Goal: Information Seeking & Learning: Check status

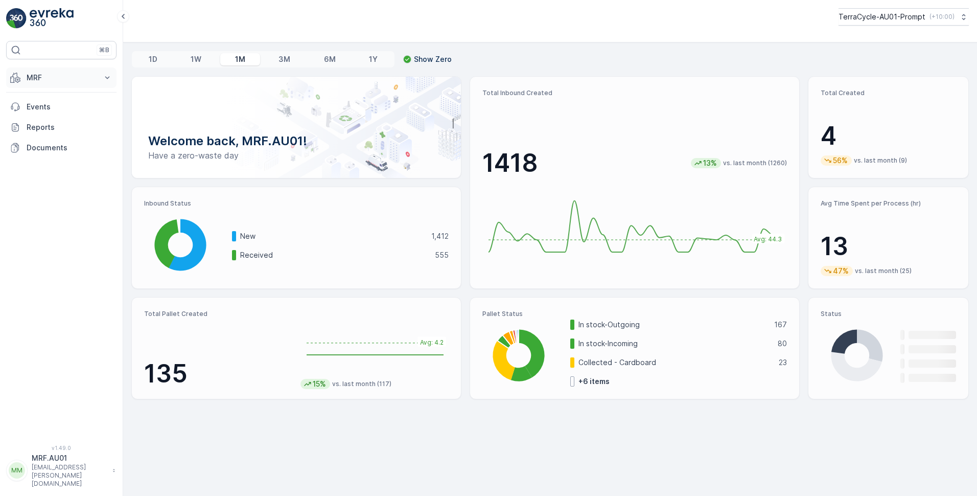
click at [106, 75] on icon at bounding box center [107, 78] width 10 height 10
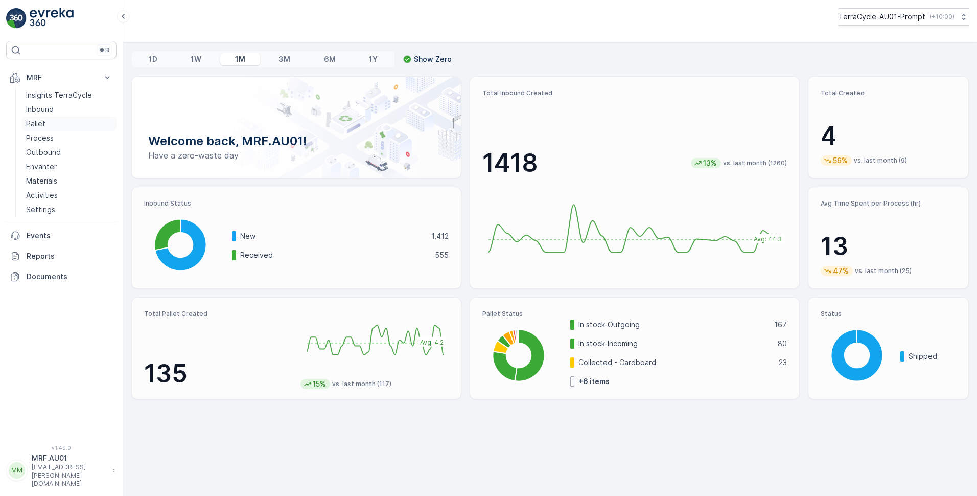
click at [45, 125] on link "Pallet" at bounding box center [69, 124] width 95 height 14
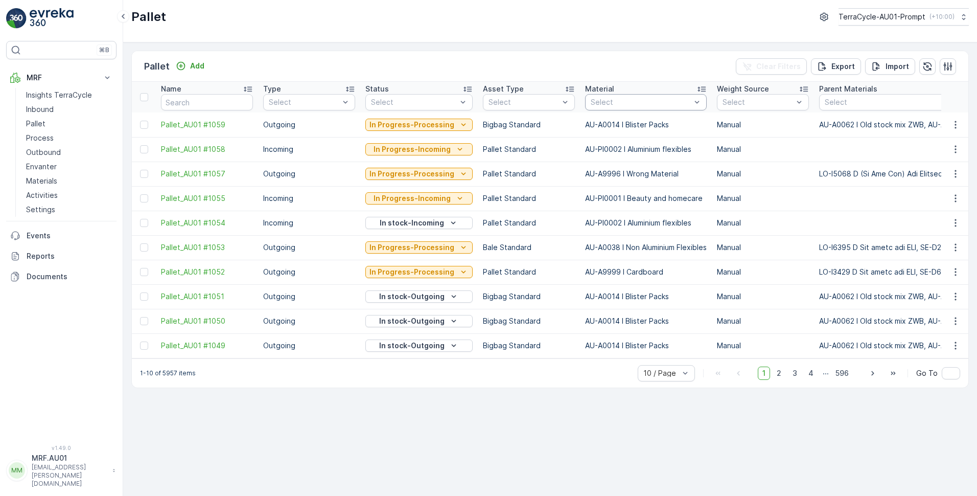
click at [607, 103] on div at bounding box center [641, 102] width 102 height 8
type input "blister"
click at [646, 123] on p "AU-A0014 I Blister Packs" at bounding box center [646, 126] width 88 height 10
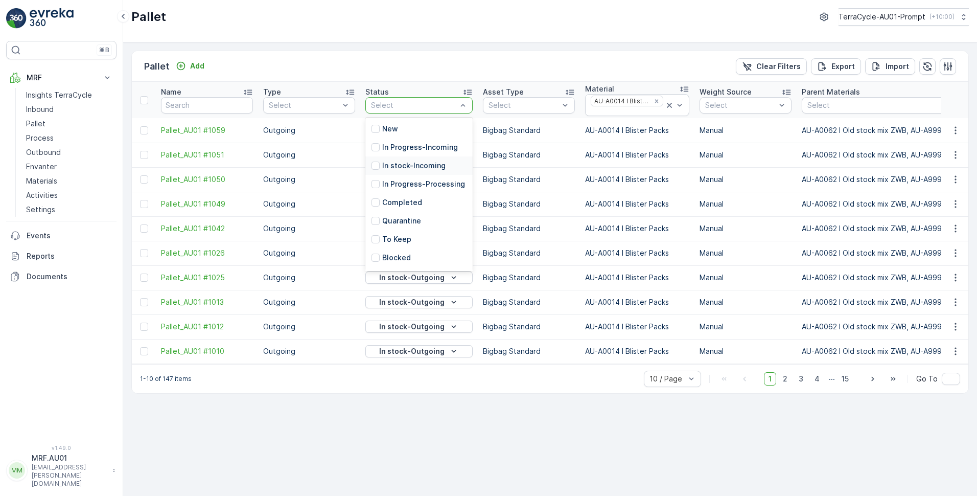
click at [423, 164] on p "In stock-Incoming" at bounding box center [413, 165] width 63 height 10
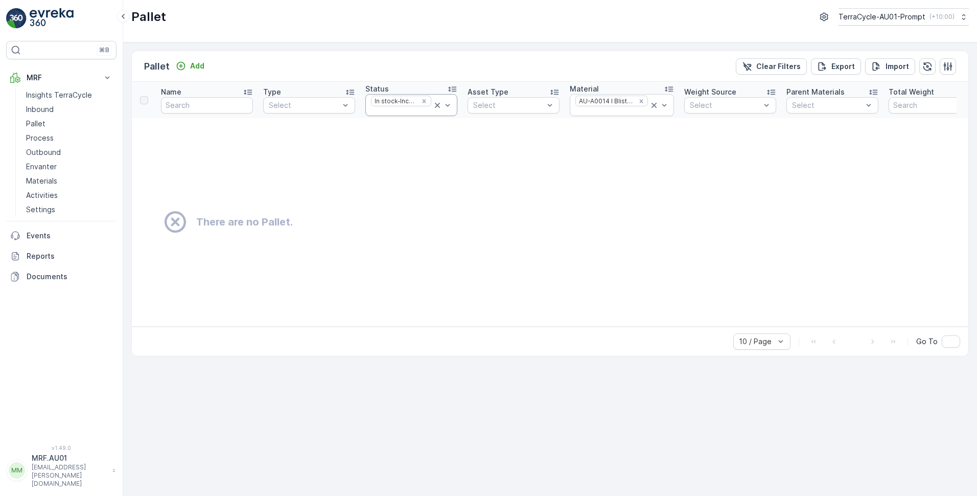
click at [435, 105] on icon at bounding box center [437, 105] width 10 height 10
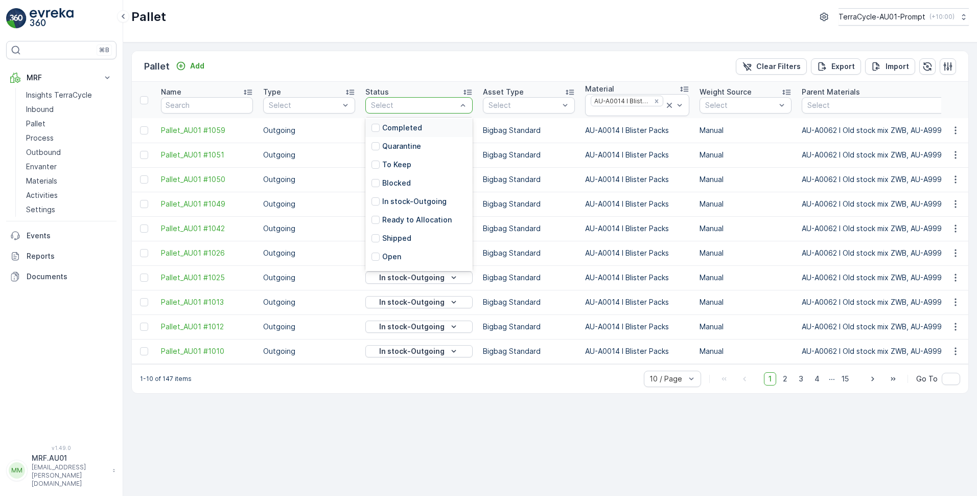
scroll to position [100, 0]
click at [376, 204] on div at bounding box center [376, 204] width 8 height 8
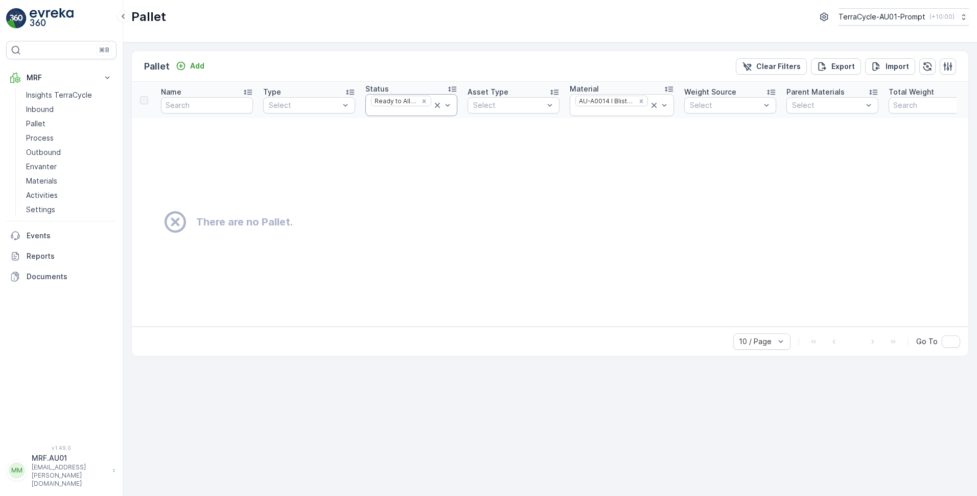
click at [438, 106] on icon at bounding box center [437, 105] width 10 height 10
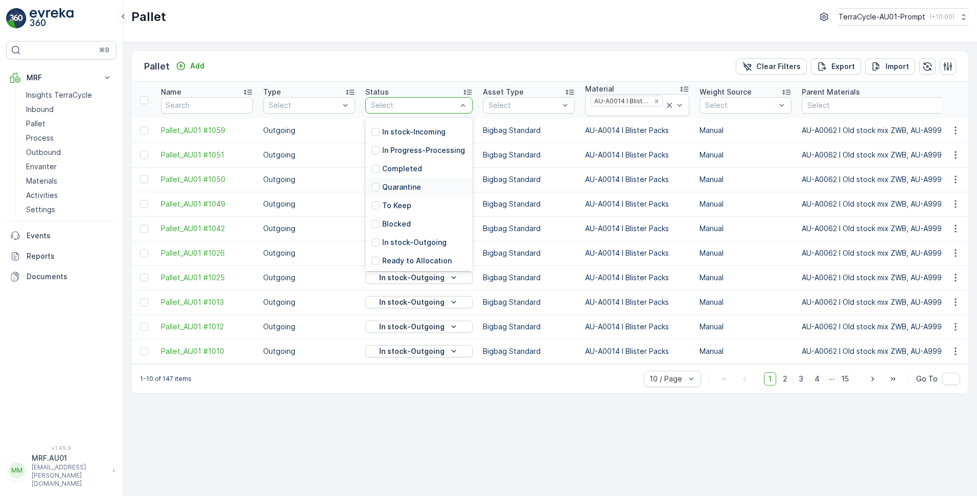
scroll to position [100, 0]
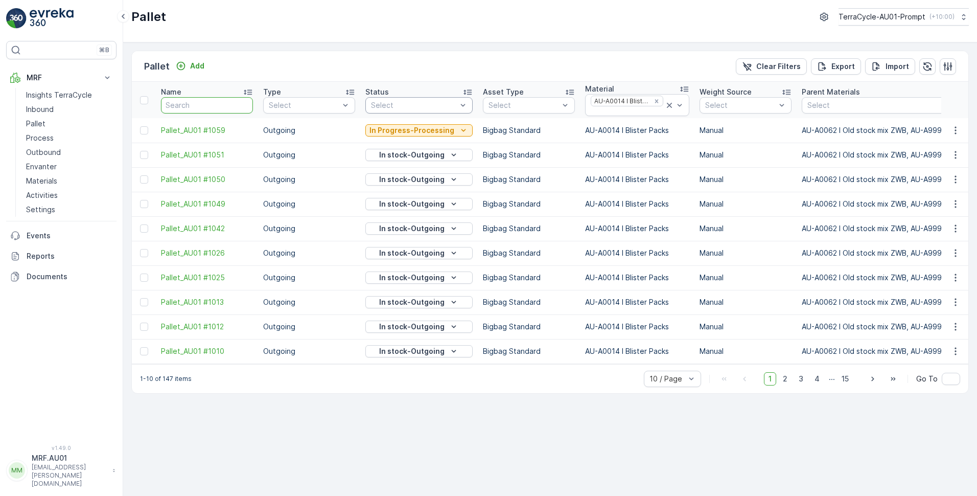
click at [202, 105] on input "text" at bounding box center [207, 105] width 92 height 16
type input "442"
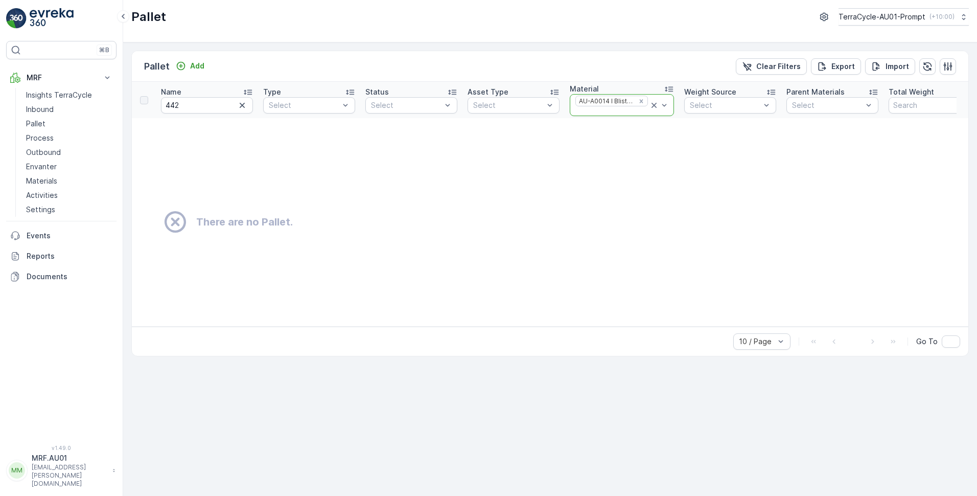
click at [652, 106] on icon at bounding box center [654, 105] width 5 height 5
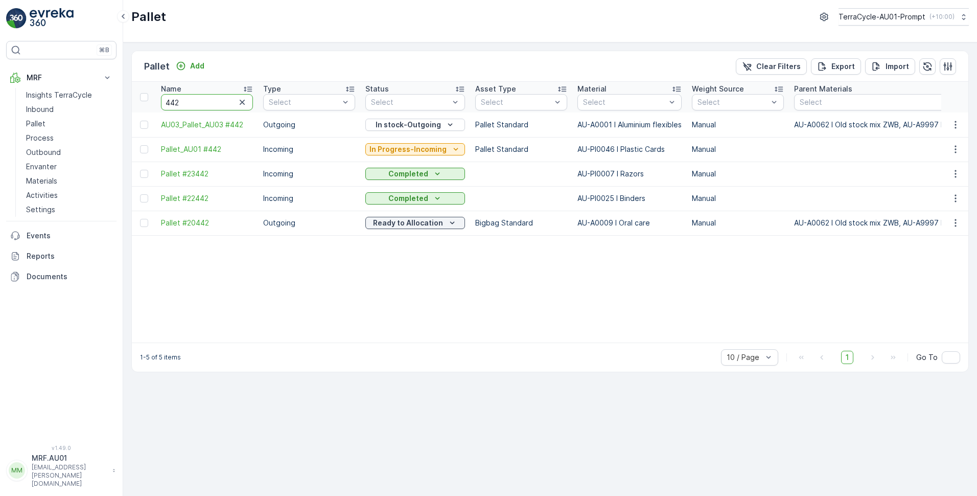
drag, startPoint x: 195, startPoint y: 106, endPoint x: 163, endPoint y: 103, distance: 32.3
click at [163, 103] on input "442" at bounding box center [207, 102] width 92 height 16
type input "987"
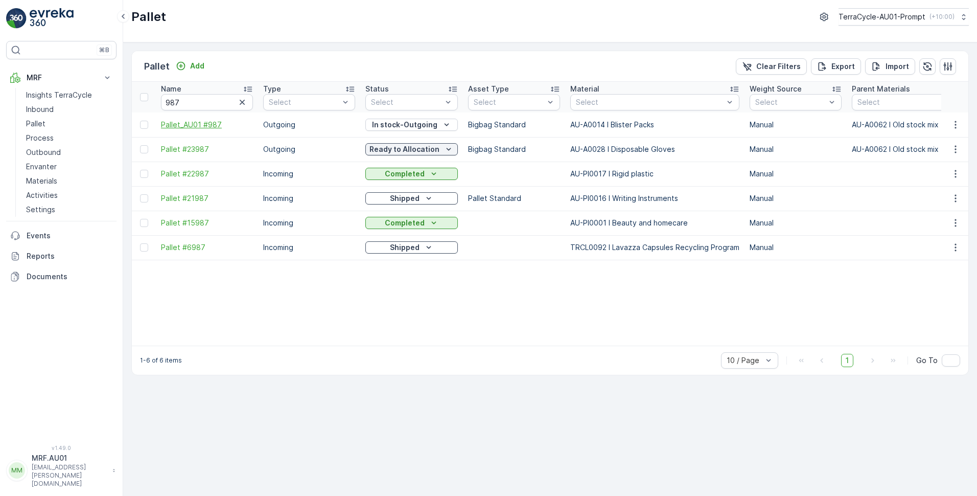
click at [197, 121] on span "Pallet_AU01 #987" at bounding box center [207, 125] width 92 height 10
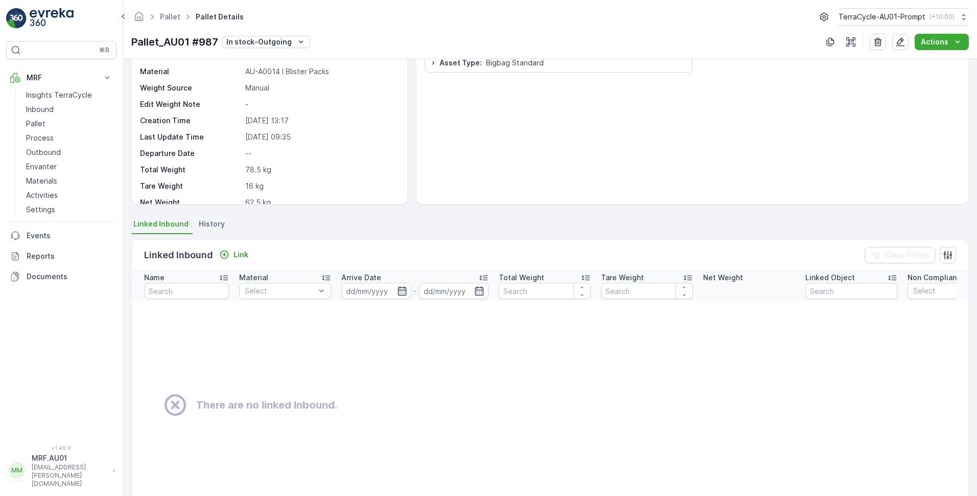
scroll to position [51, 0]
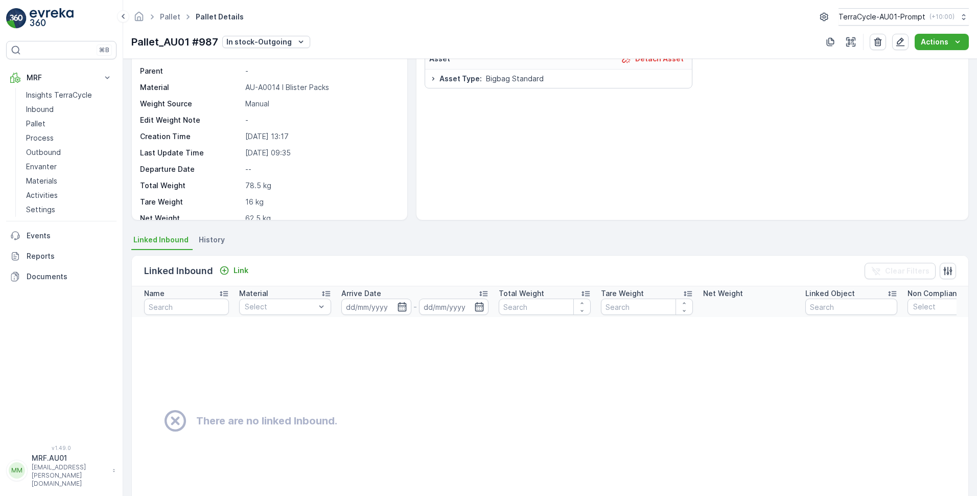
click at [212, 240] on span "History" at bounding box center [212, 240] width 26 height 10
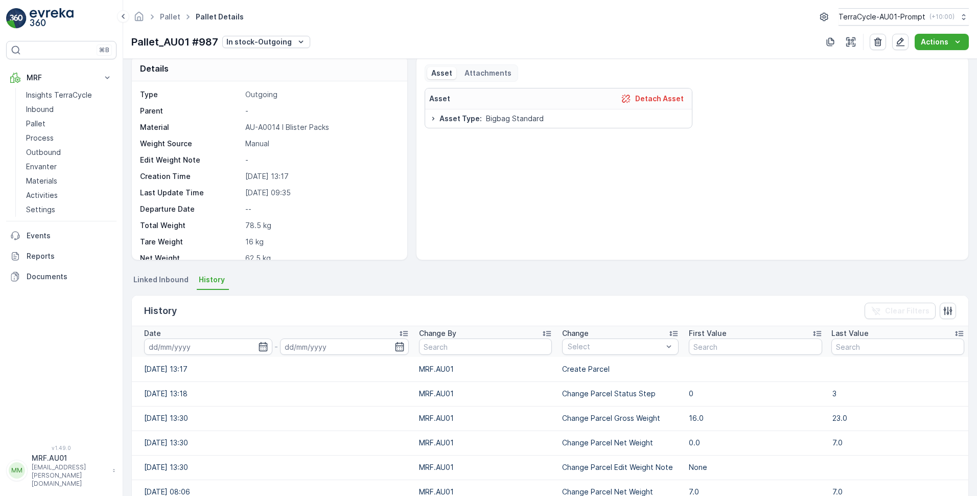
scroll to position [0, 0]
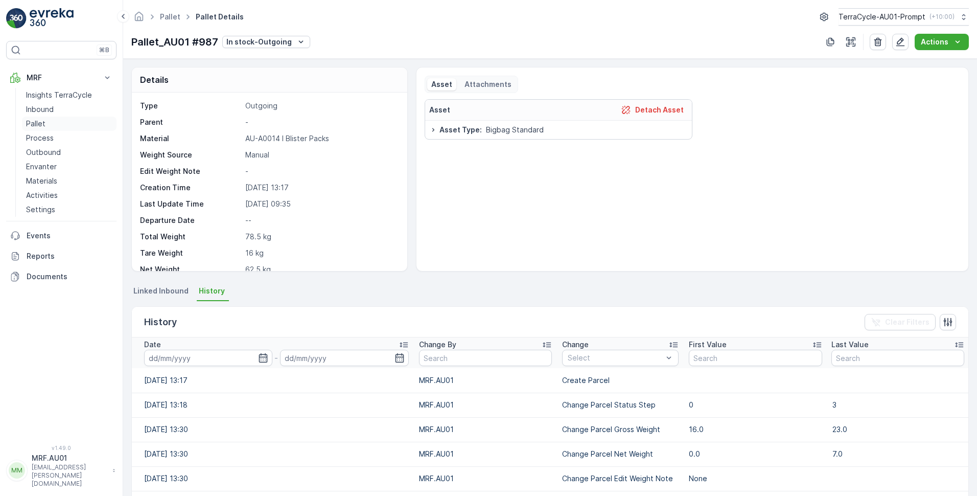
click at [35, 121] on p "Pallet" at bounding box center [35, 124] width 19 height 10
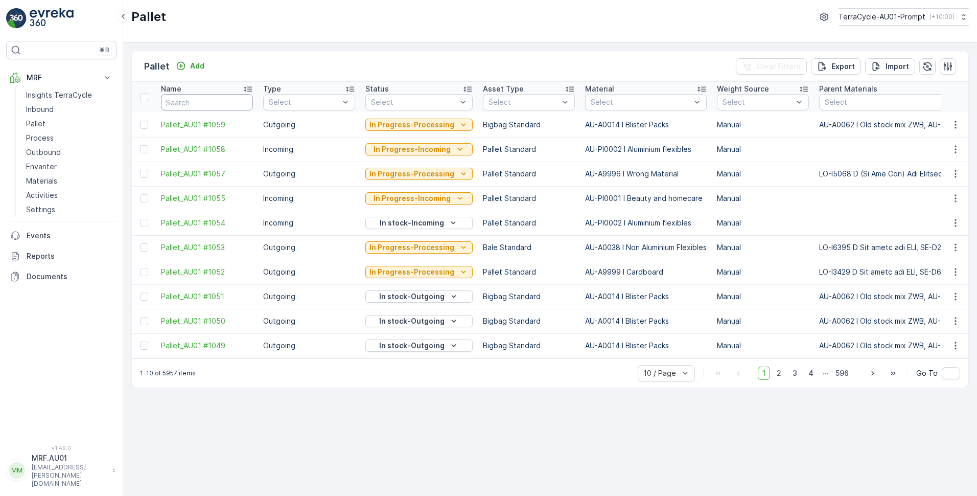
click at [203, 100] on input "text" at bounding box center [207, 102] width 92 height 16
type input "995"
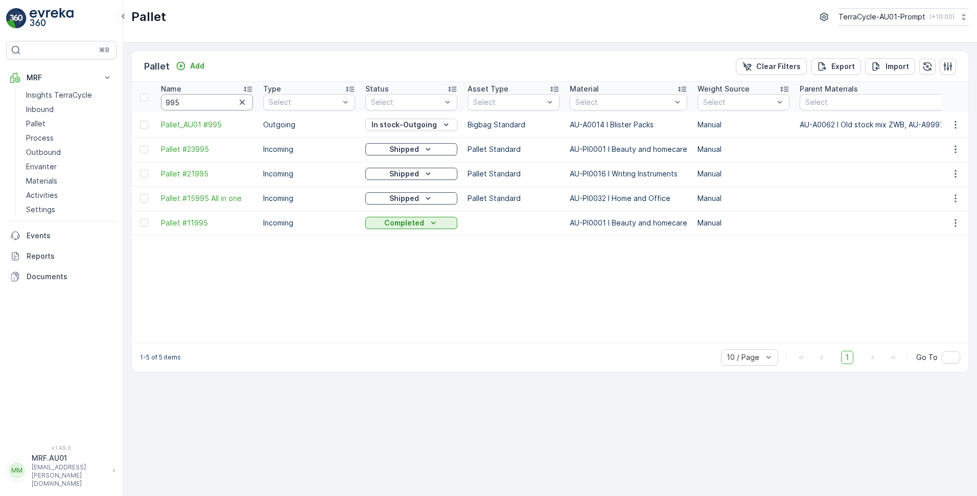
click at [195, 105] on input "995" at bounding box center [207, 102] width 92 height 16
paste input "22773"
type input "22773"
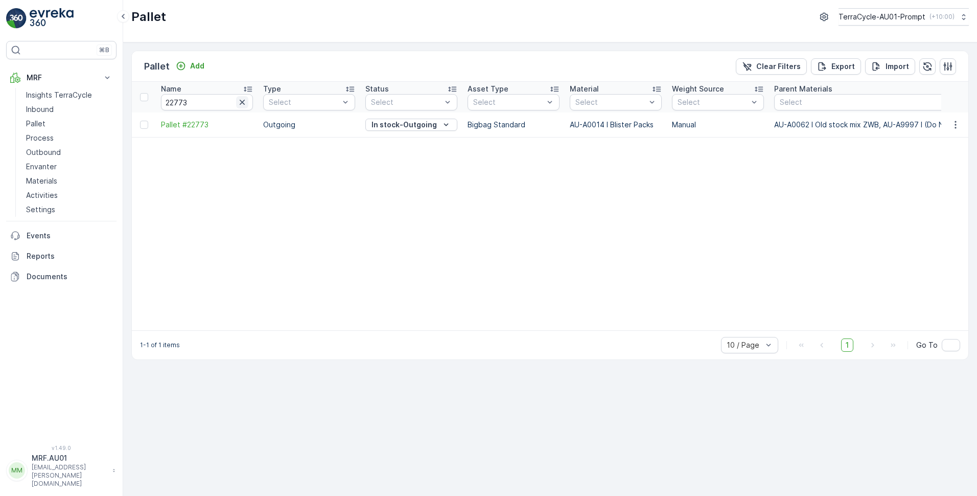
click at [243, 102] on icon "button" at bounding box center [242, 102] width 5 height 5
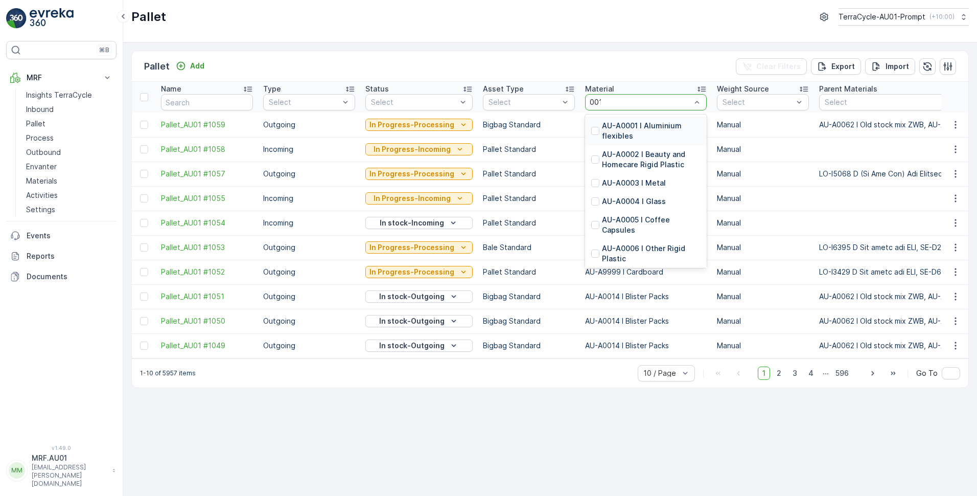
type input "0014"
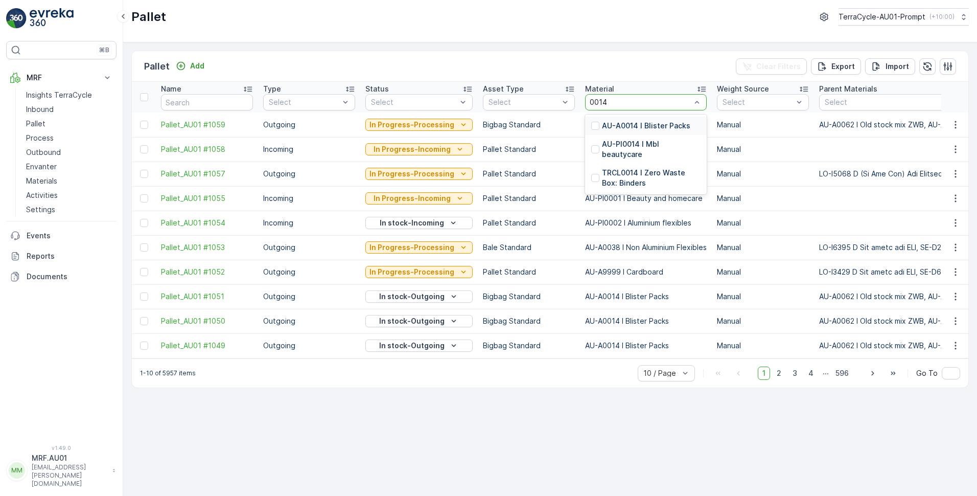
click at [637, 124] on p "AU-A0014 I Blister Packs" at bounding box center [646, 126] width 88 height 10
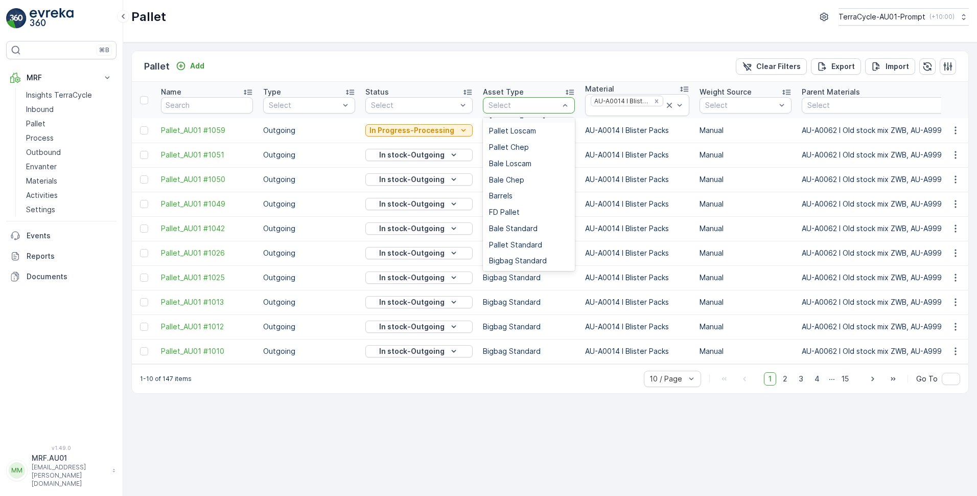
scroll to position [78, 0]
click at [522, 246] on span "Pallet Standard" at bounding box center [515, 244] width 53 height 8
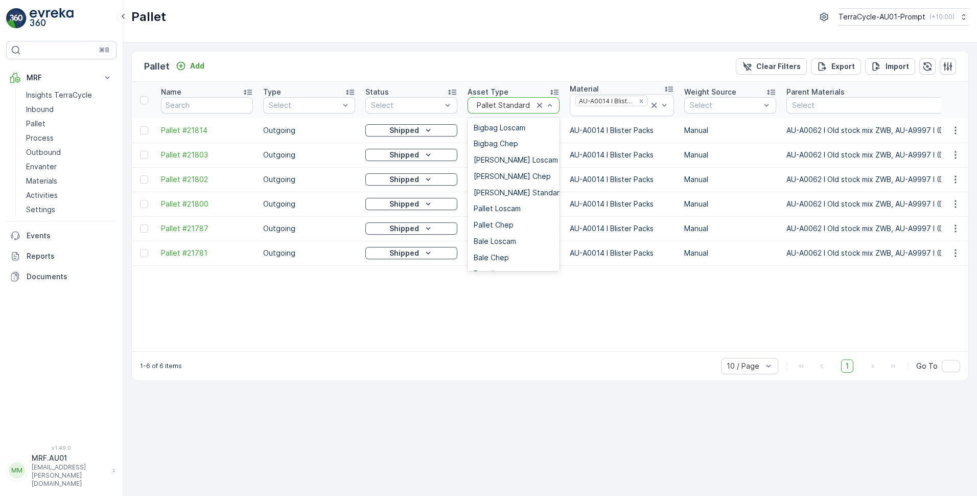
scroll to position [65, 0]
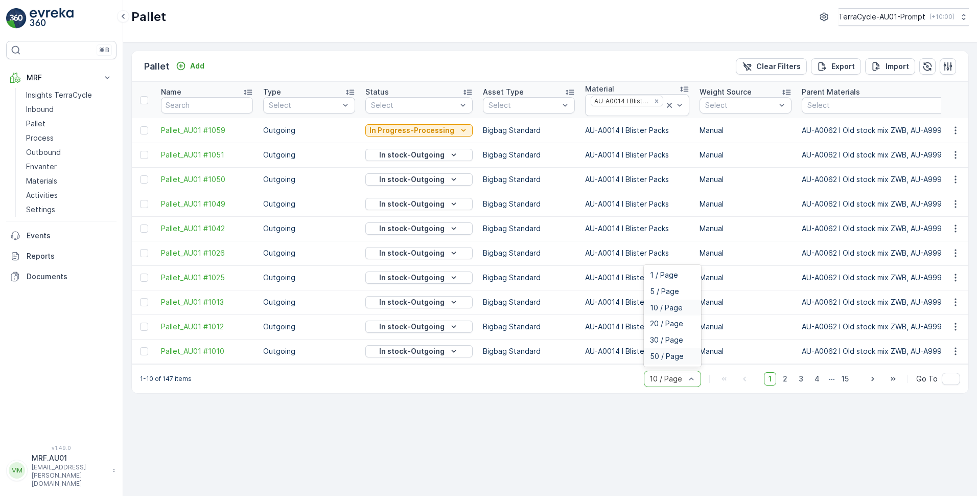
click at [685, 360] on div "50 / Page" at bounding box center [672, 356] width 45 height 8
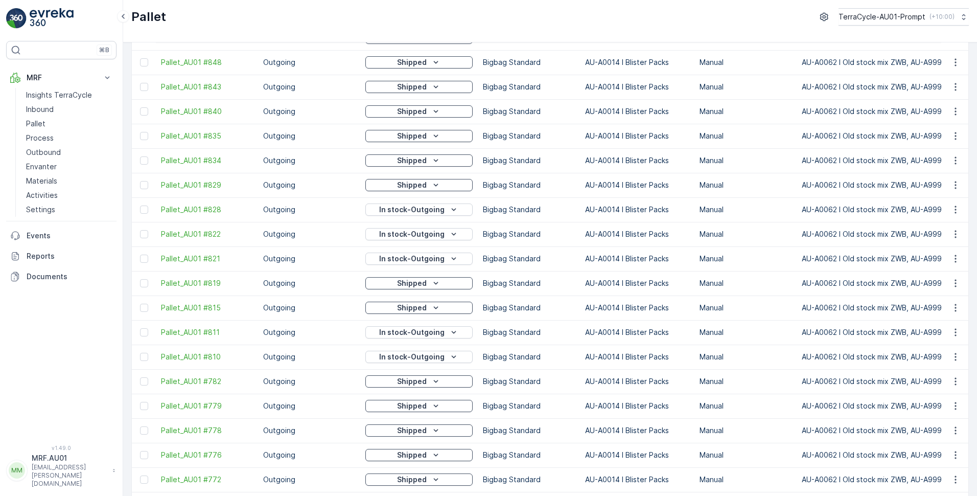
scroll to position [892, 0]
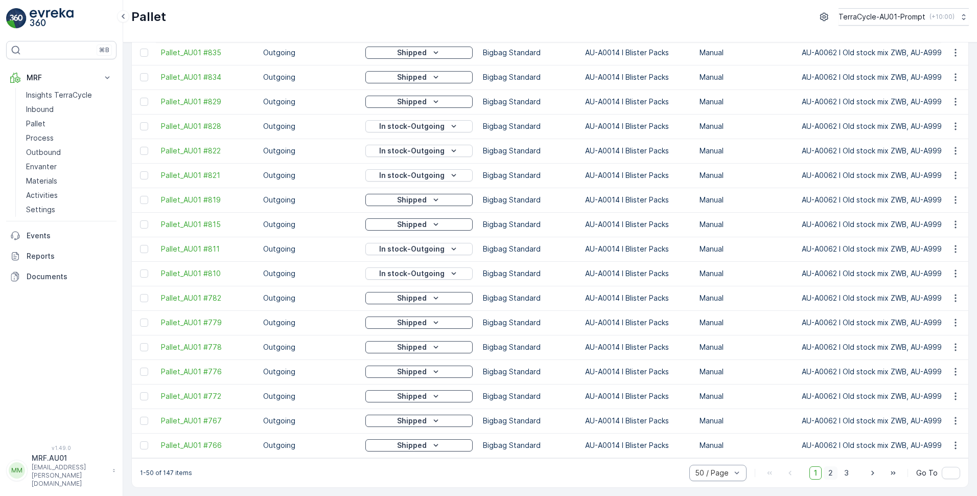
click at [833, 474] on span "2" at bounding box center [831, 472] width 14 height 13
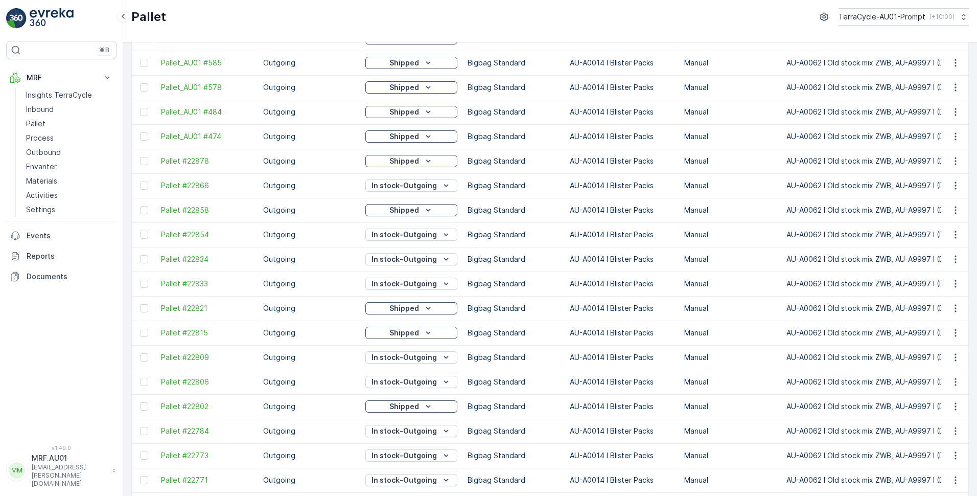
scroll to position [892, 0]
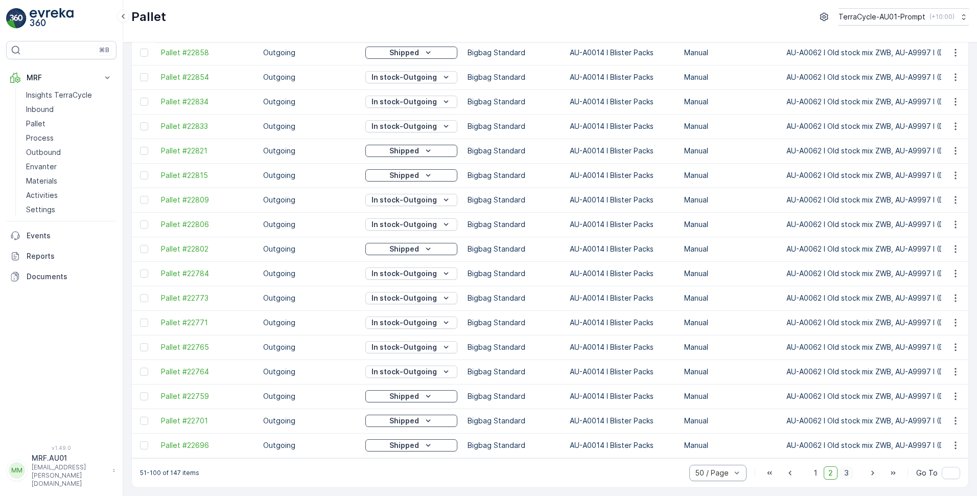
click at [842, 473] on span "3" at bounding box center [847, 472] width 14 height 13
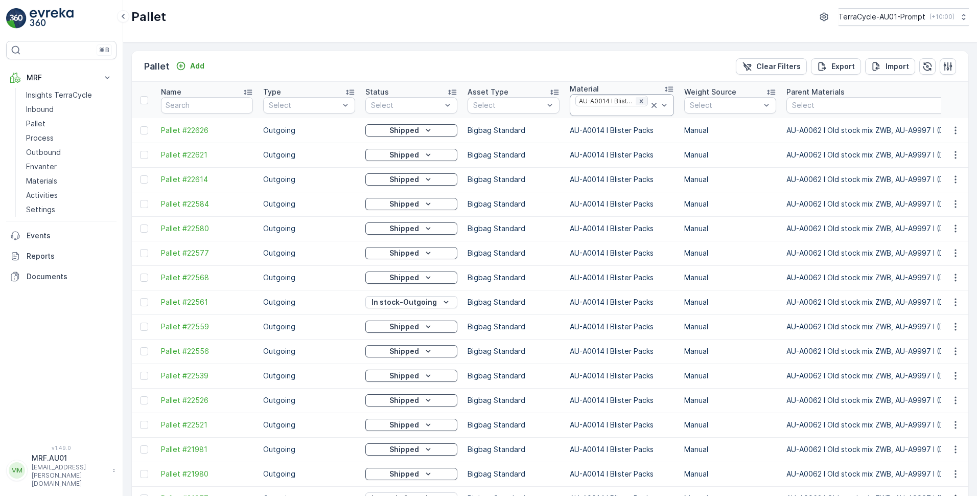
click at [638, 100] on icon "Remove AU-A0014 I Blister Packs" at bounding box center [641, 101] width 7 height 7
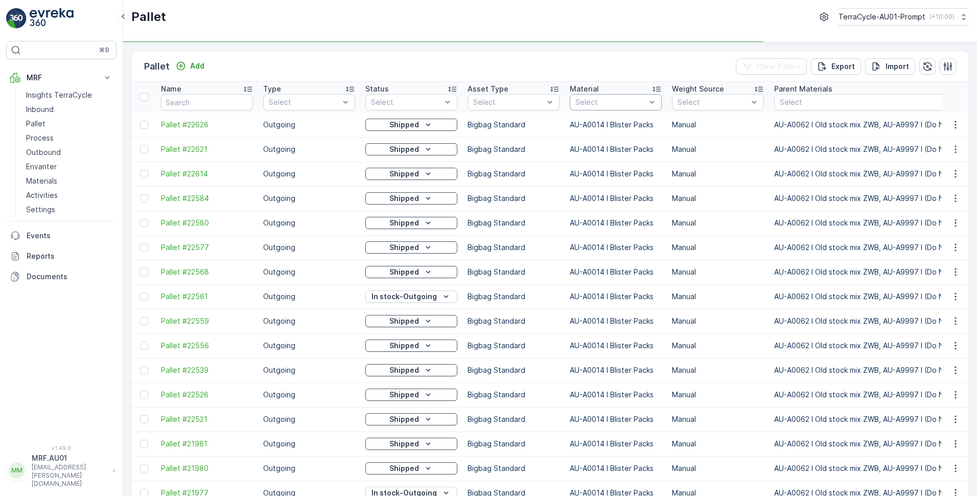
click at [621, 101] on div at bounding box center [611, 102] width 73 height 8
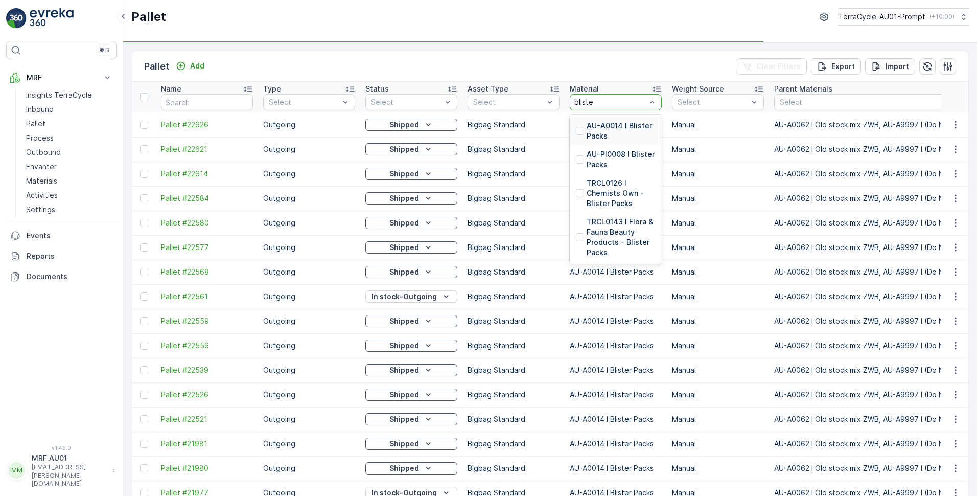
type input "blister"
click at [607, 150] on p "AU-PI0008 I Blister Packs" at bounding box center [621, 159] width 69 height 20
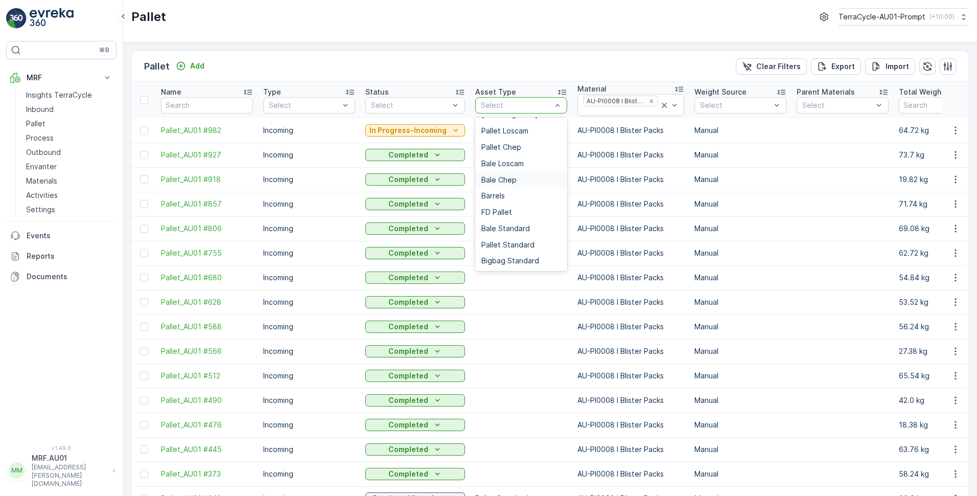
scroll to position [78, 0]
click at [502, 264] on span "Bigbag Standard" at bounding box center [510, 260] width 58 height 8
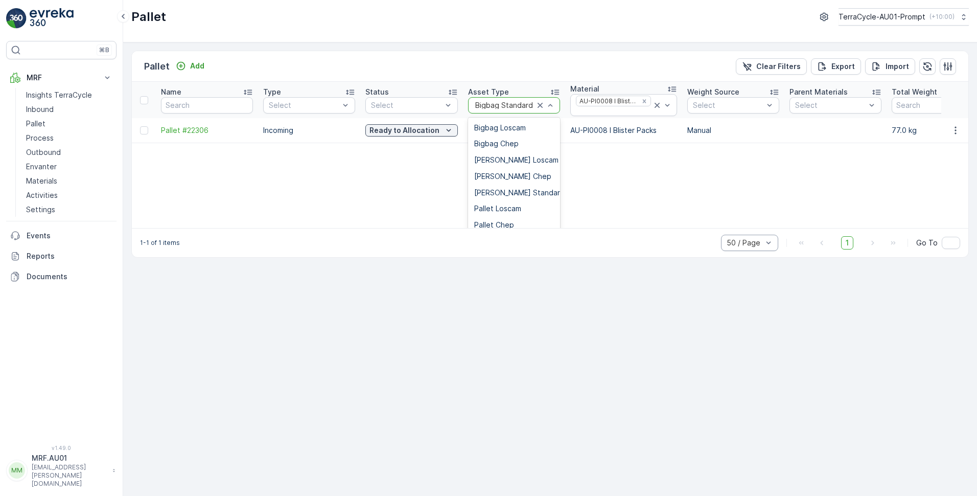
scroll to position [78, 0]
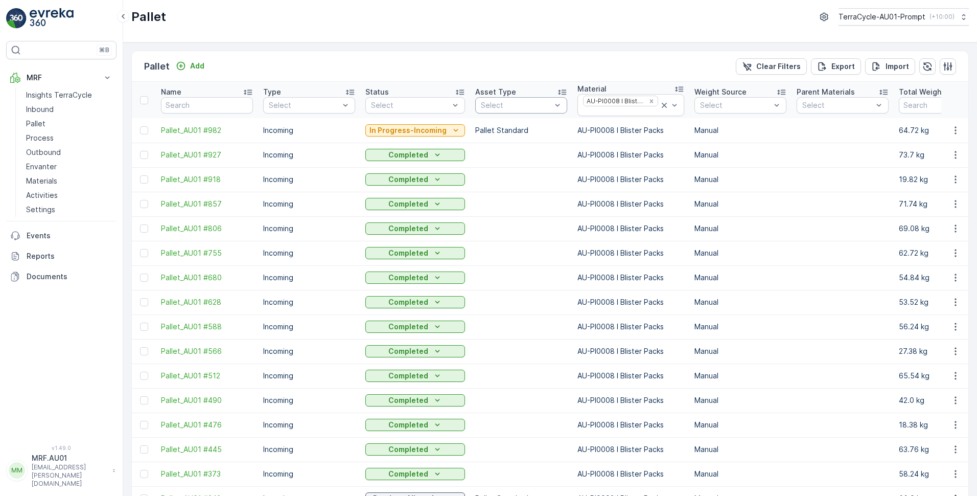
click at [547, 105] on div at bounding box center [516, 105] width 73 height 8
click at [516, 242] on span "Pallet Standard" at bounding box center [507, 244] width 53 height 8
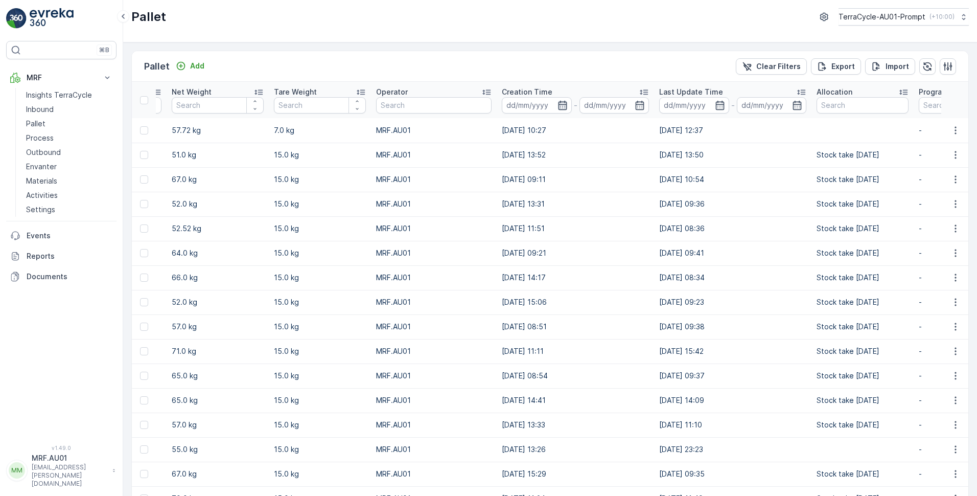
click at [558, 105] on icon "button" at bounding box center [563, 105] width 10 height 10
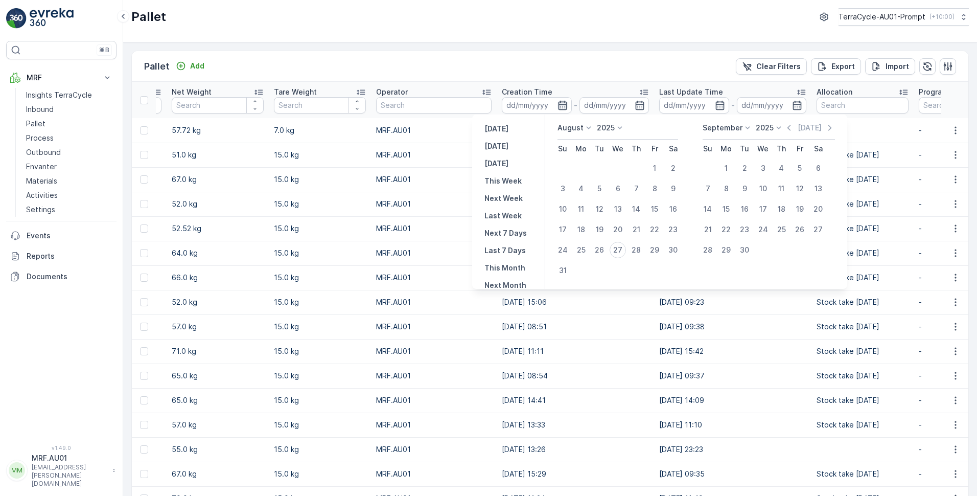
click at [558, 105] on icon "button" at bounding box center [563, 105] width 10 height 10
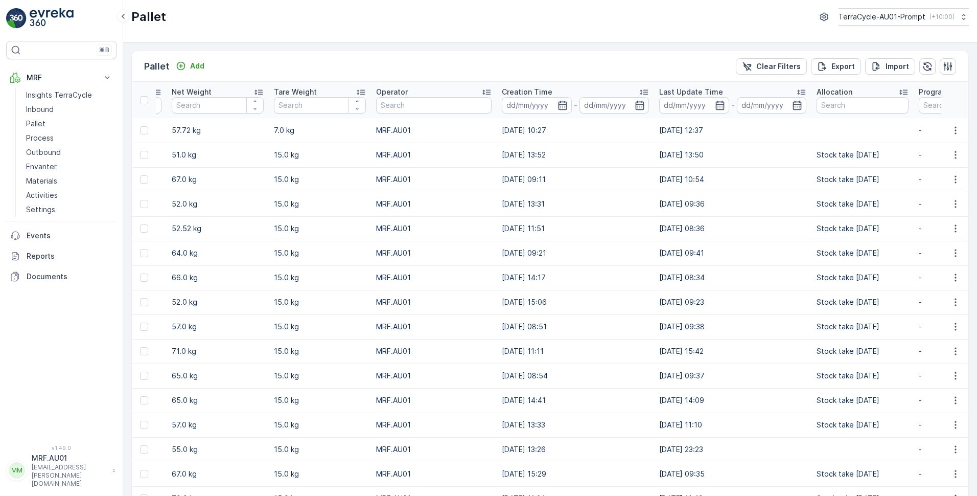
click at [502, 90] on p "Creation Time" at bounding box center [527, 92] width 51 height 10
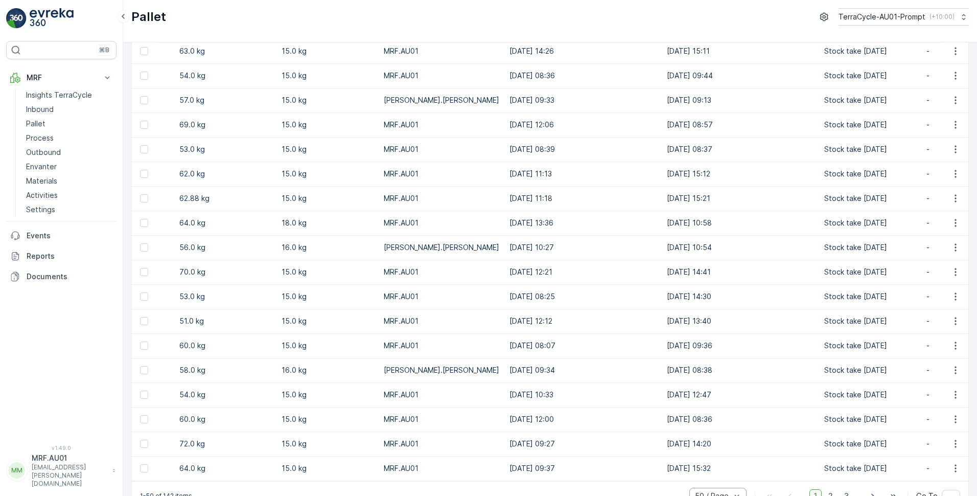
scroll to position [892, 0]
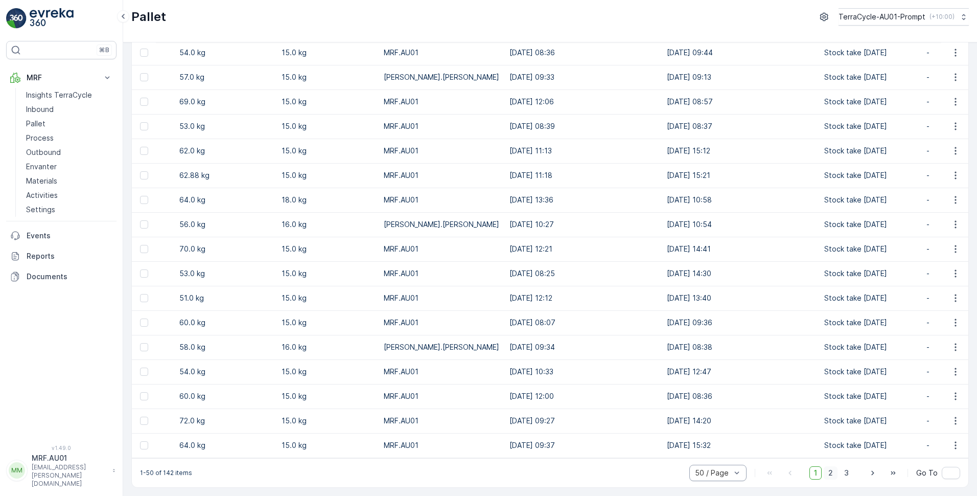
click at [830, 473] on span "2" at bounding box center [831, 472] width 14 height 13
